Goal: Check status: Check status

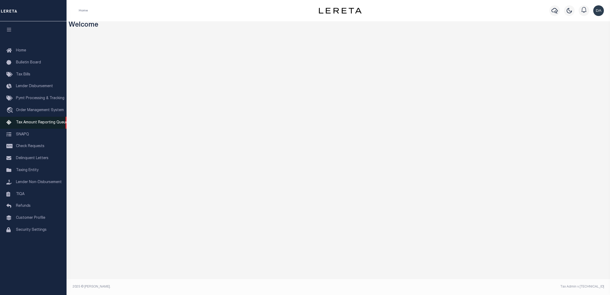
click at [50, 129] on link "Tax Amount Reporting Queue" at bounding box center [33, 123] width 67 height 12
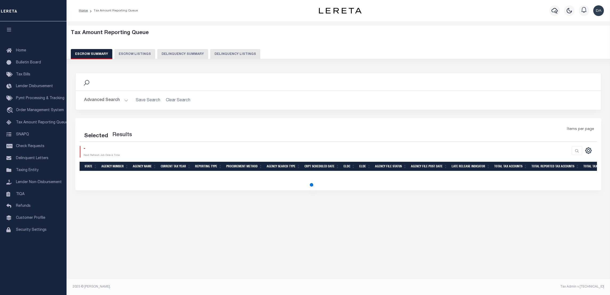
select select "100"
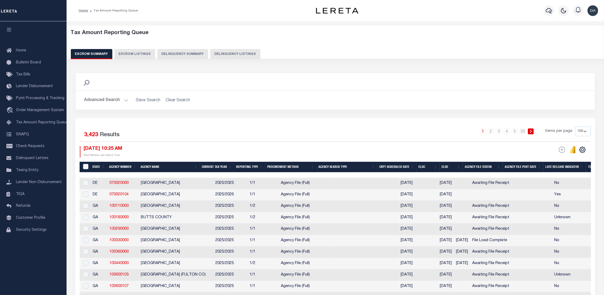
click at [197, 52] on button "Delinquency Summary" at bounding box center [182, 54] width 51 height 10
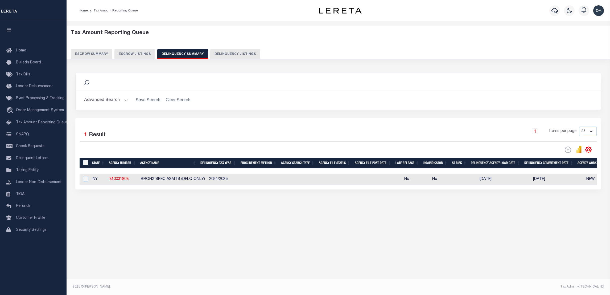
click at [114, 103] on button "Advanced Search" at bounding box center [106, 100] width 44 height 10
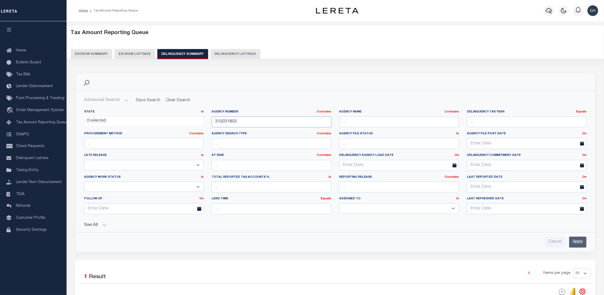
click at [248, 120] on input "310031803" at bounding box center [271, 121] width 119 height 11
paste input "040190000"
type input "040190000"
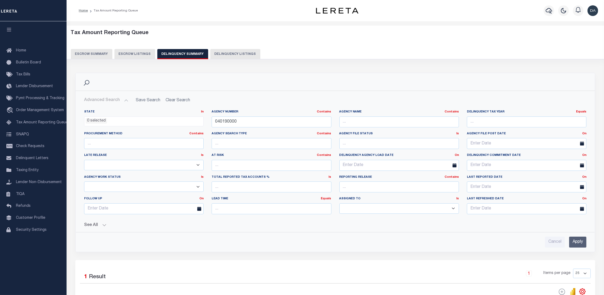
click at [587, 240] on div "Cancel Apply" at bounding box center [335, 239] width 511 height 15
click at [584, 241] on input "Apply" at bounding box center [577, 241] width 17 height 11
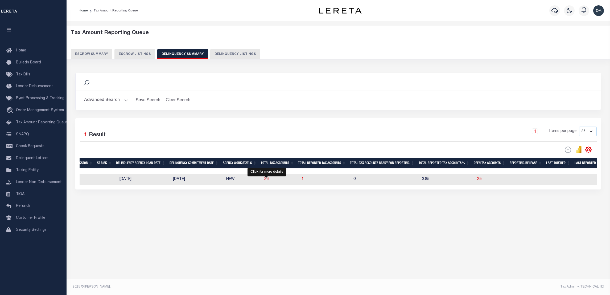
click at [267, 179] on span "26" at bounding box center [266, 179] width 4 height 4
select select "100"
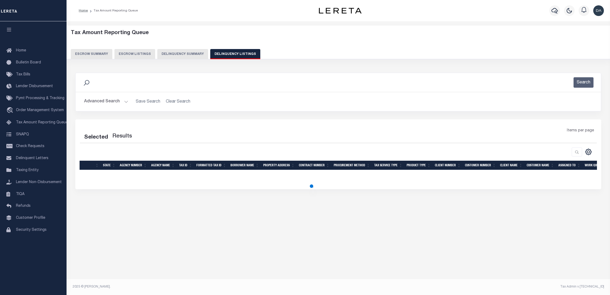
select select "100"
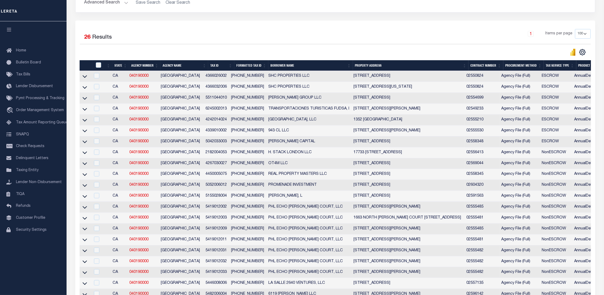
scroll to position [19, 0]
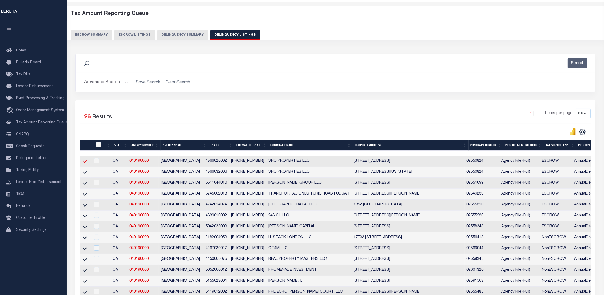
click at [85, 162] on icon at bounding box center [84, 161] width 5 height 6
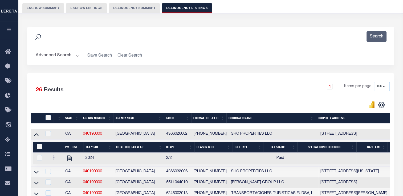
scroll to position [126, 0]
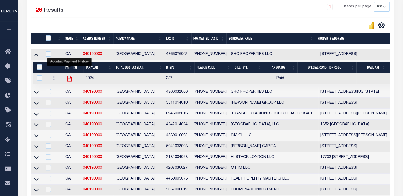
click at [71, 80] on icon "" at bounding box center [69, 78] width 7 height 7
checkbox input "true"
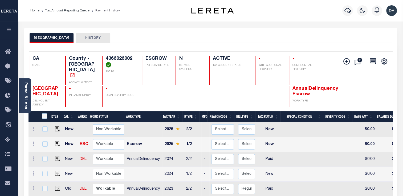
scroll to position [131, 0]
